Goal: Task Accomplishment & Management: Manage account settings

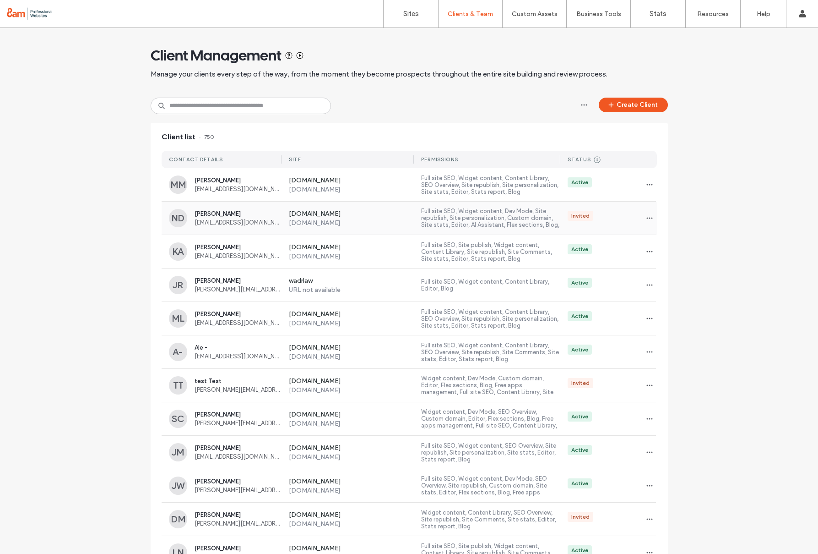
click at [394, 222] on label "[DOMAIN_NAME]" at bounding box center [351, 223] width 125 height 8
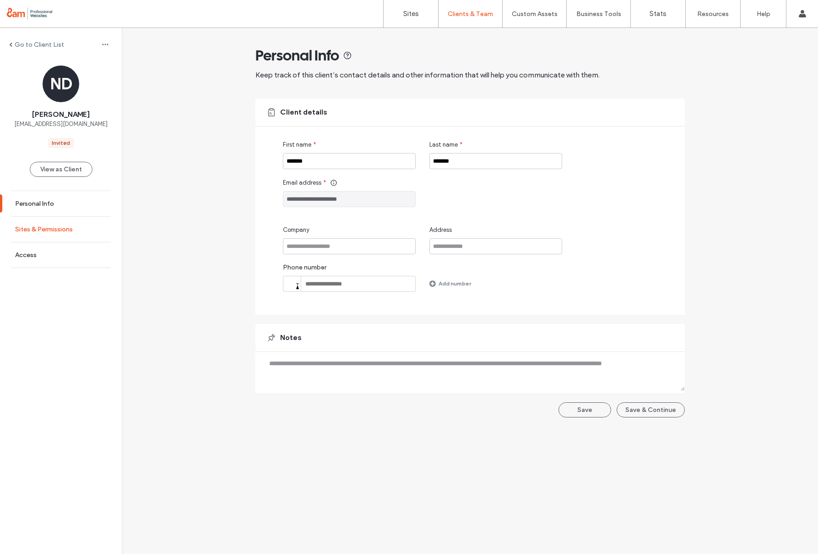
click at [68, 231] on label "Sites & Permissions" at bounding box center [44, 229] width 58 height 8
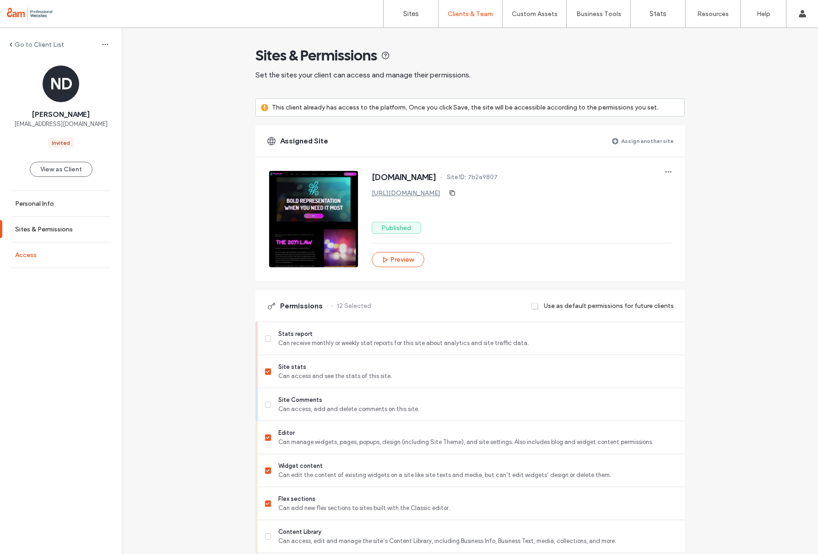
click at [47, 257] on link "Access" at bounding box center [61, 254] width 122 height 25
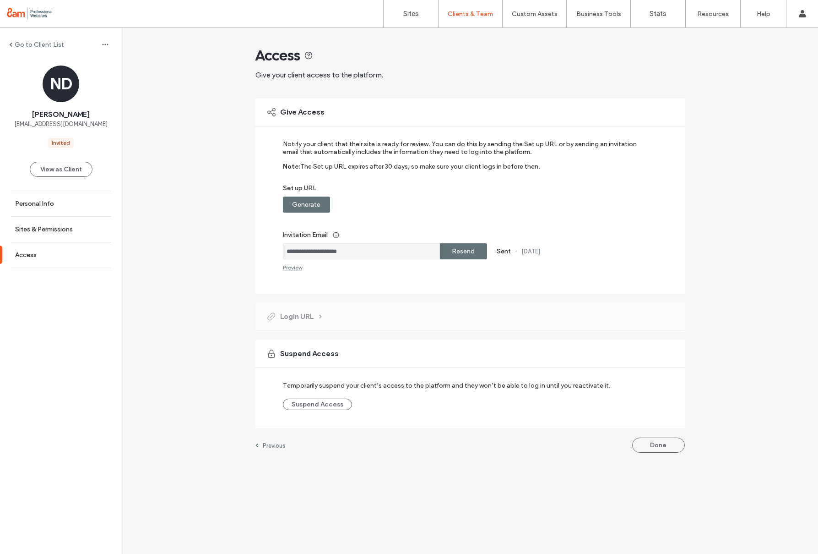
click at [466, 249] on label "Resend" at bounding box center [463, 251] width 23 height 17
click at [678, 446] on button "Done" at bounding box center [658, 444] width 53 height 15
